Goal: Transaction & Acquisition: Purchase product/service

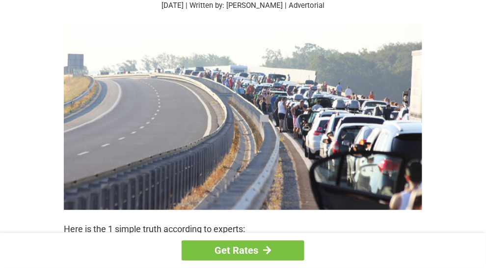
scroll to position [147, 0]
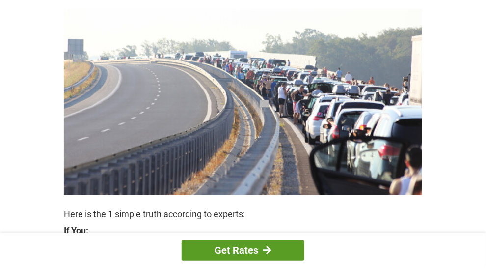
click at [240, 245] on link "Get Rates" at bounding box center [243, 250] width 123 height 20
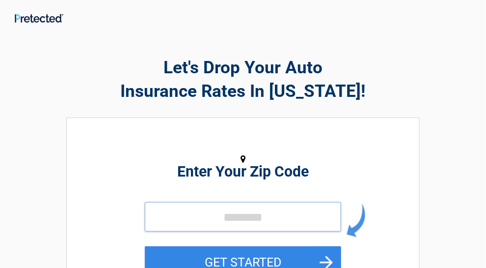
click at [210, 221] on input "tel" at bounding box center [243, 216] width 196 height 29
type input "*****"
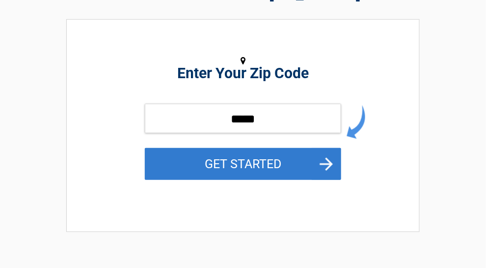
click at [277, 173] on button "GET STARTED" at bounding box center [243, 164] width 196 height 32
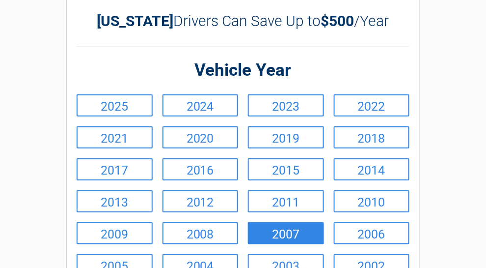
scroll to position [98, 0]
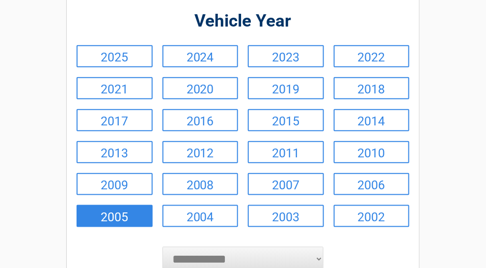
drag, startPoint x: 117, startPoint y: 243, endPoint x: 128, endPoint y: 237, distance: 12.5
click at [117, 227] on link "2005" at bounding box center [115, 216] width 76 height 22
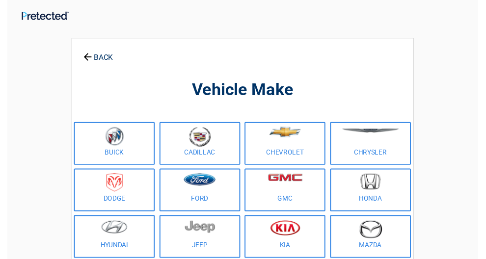
scroll to position [0, 0]
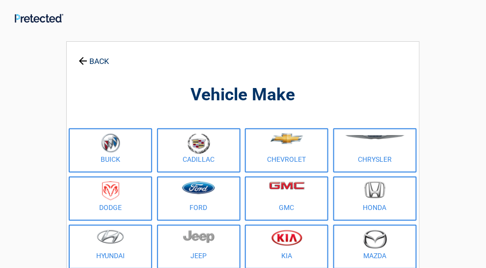
drag, startPoint x: 399, startPoint y: 164, endPoint x: 398, endPoint y: 171, distance: 6.9
click at [400, 167] on link "Chrysler" at bounding box center [374, 150] width 83 height 44
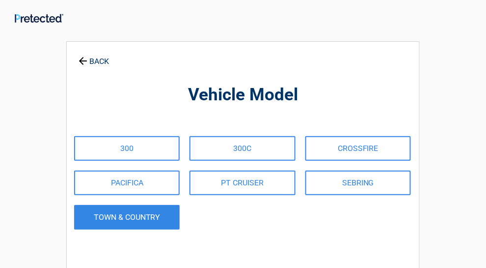
click at [118, 213] on link "TOWN & COUNTRY" at bounding box center [127, 217] width 106 height 25
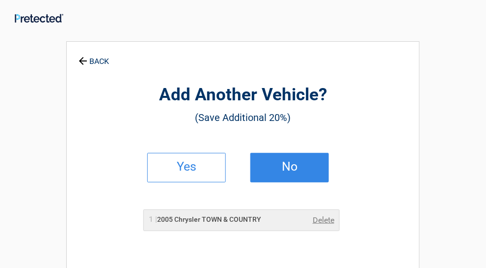
click at [301, 162] on link "No" at bounding box center [289, 167] width 79 height 29
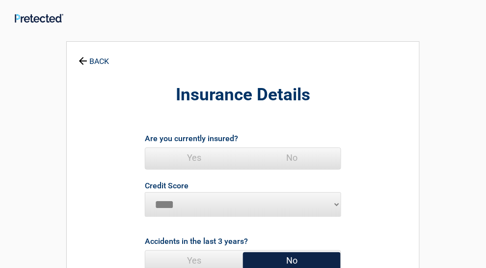
click at [186, 158] on span "Yes" at bounding box center [194, 158] width 98 height 20
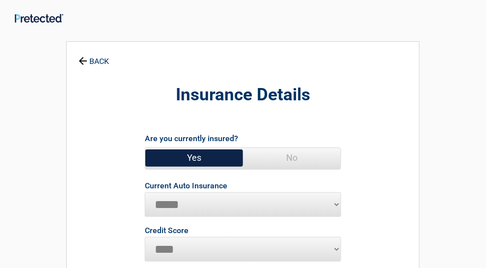
click at [193, 200] on select "**********" at bounding box center [243, 204] width 196 height 25
